Goal: Task Accomplishment & Management: Use online tool/utility

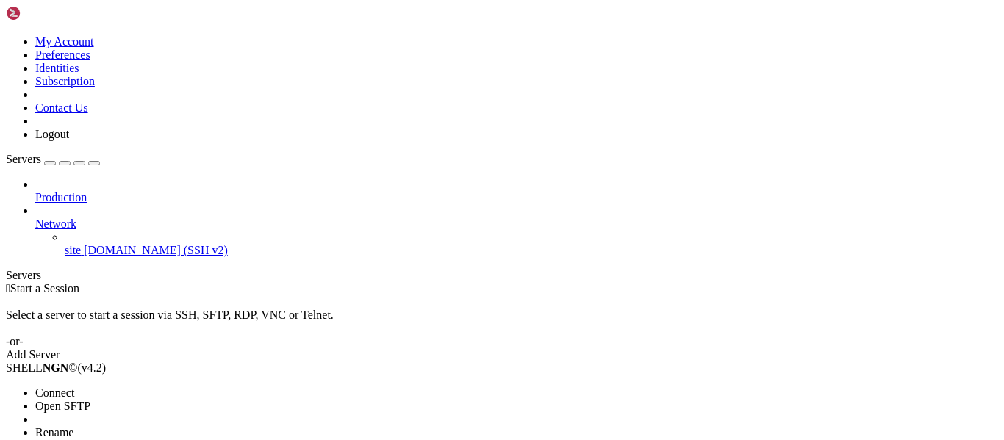
click at [109, 251] on li "Connect" at bounding box center [102, 392] width 134 height 13
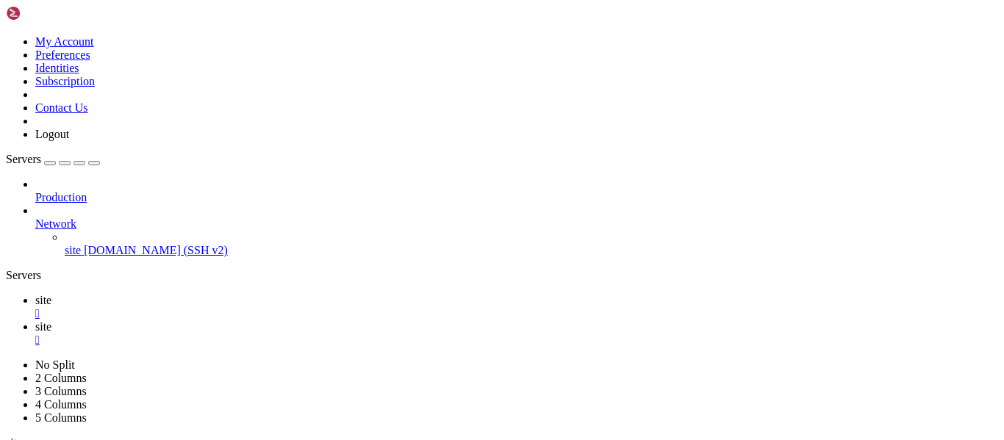
scroll to position [0, 0]
type input "/home/alencar"
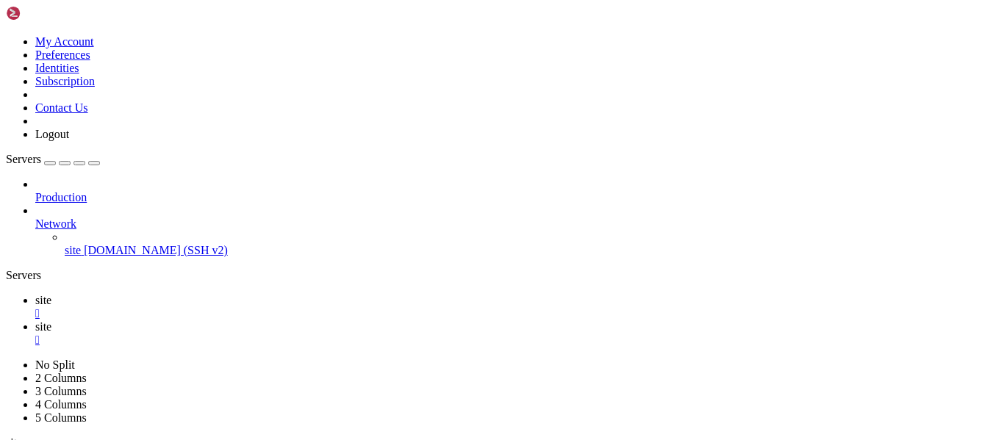
click at [226, 251] on link "site " at bounding box center [516, 307] width 962 height 26
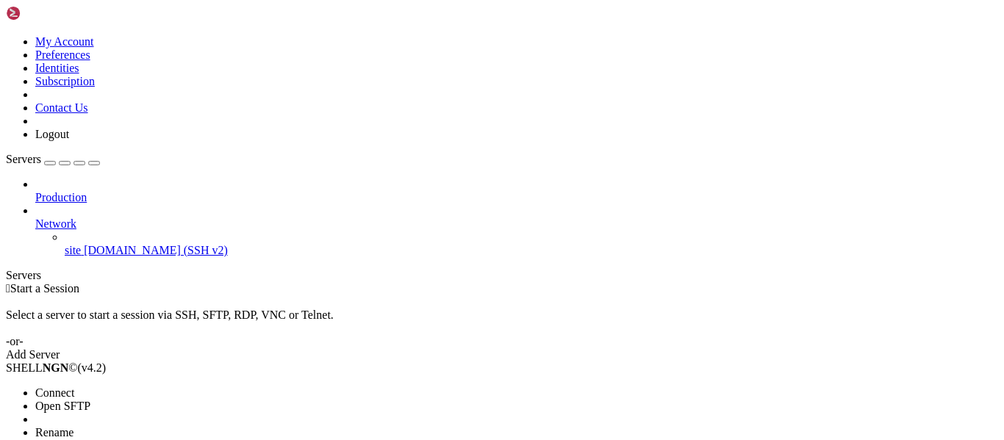
click at [74, 386] on span "Connect" at bounding box center [54, 392] width 39 height 12
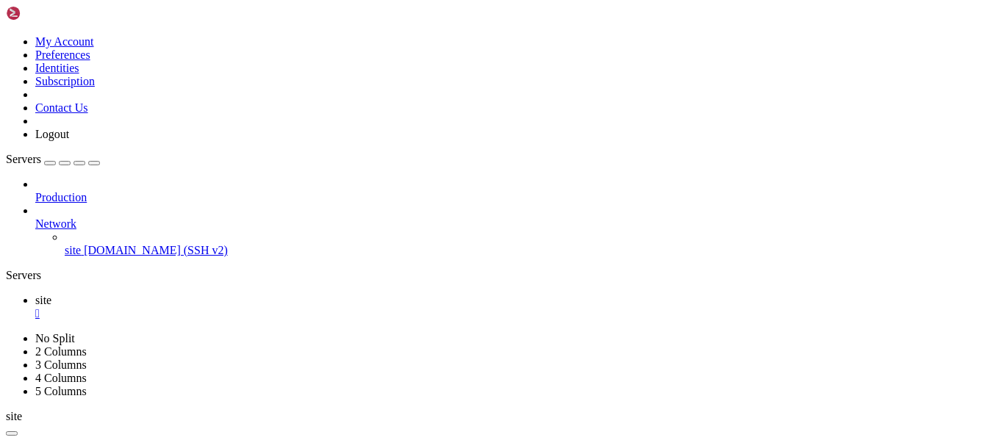
click at [237, 307] on div "" at bounding box center [516, 313] width 962 height 13
type input "/home/alencar"
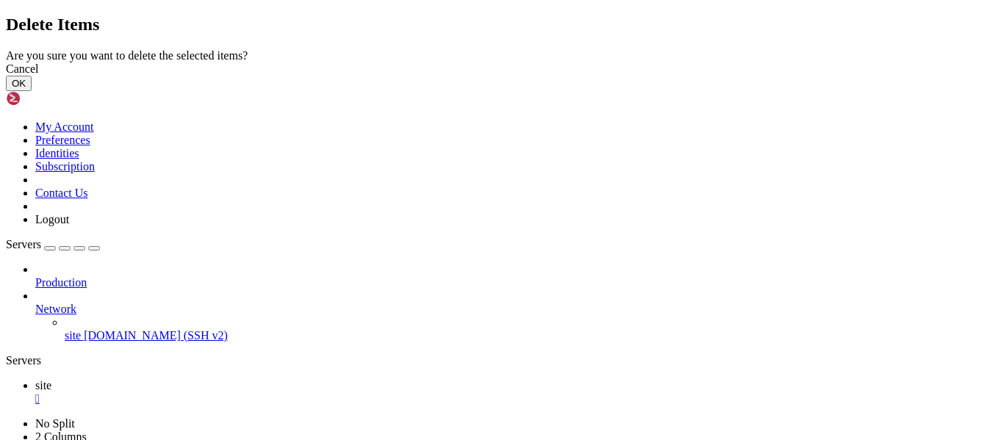
click at [32, 91] on button "OK" at bounding box center [19, 83] width 26 height 15
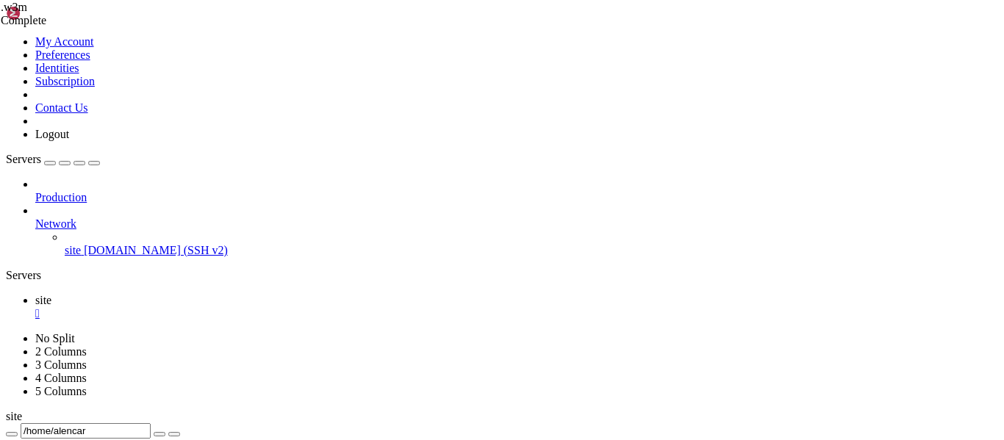
scroll to position [0, 0]
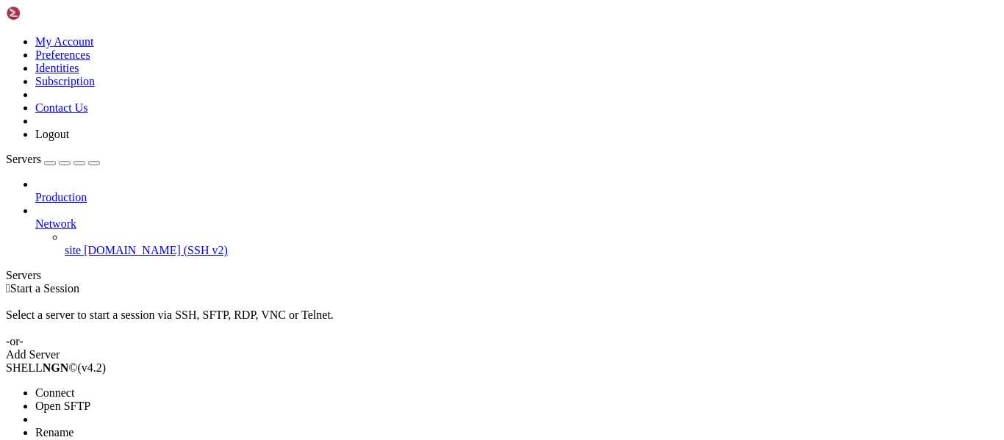
click at [54, 386] on span "Connect" at bounding box center [54, 392] width 39 height 12
